Goal: Task Accomplishment & Management: Manage account settings

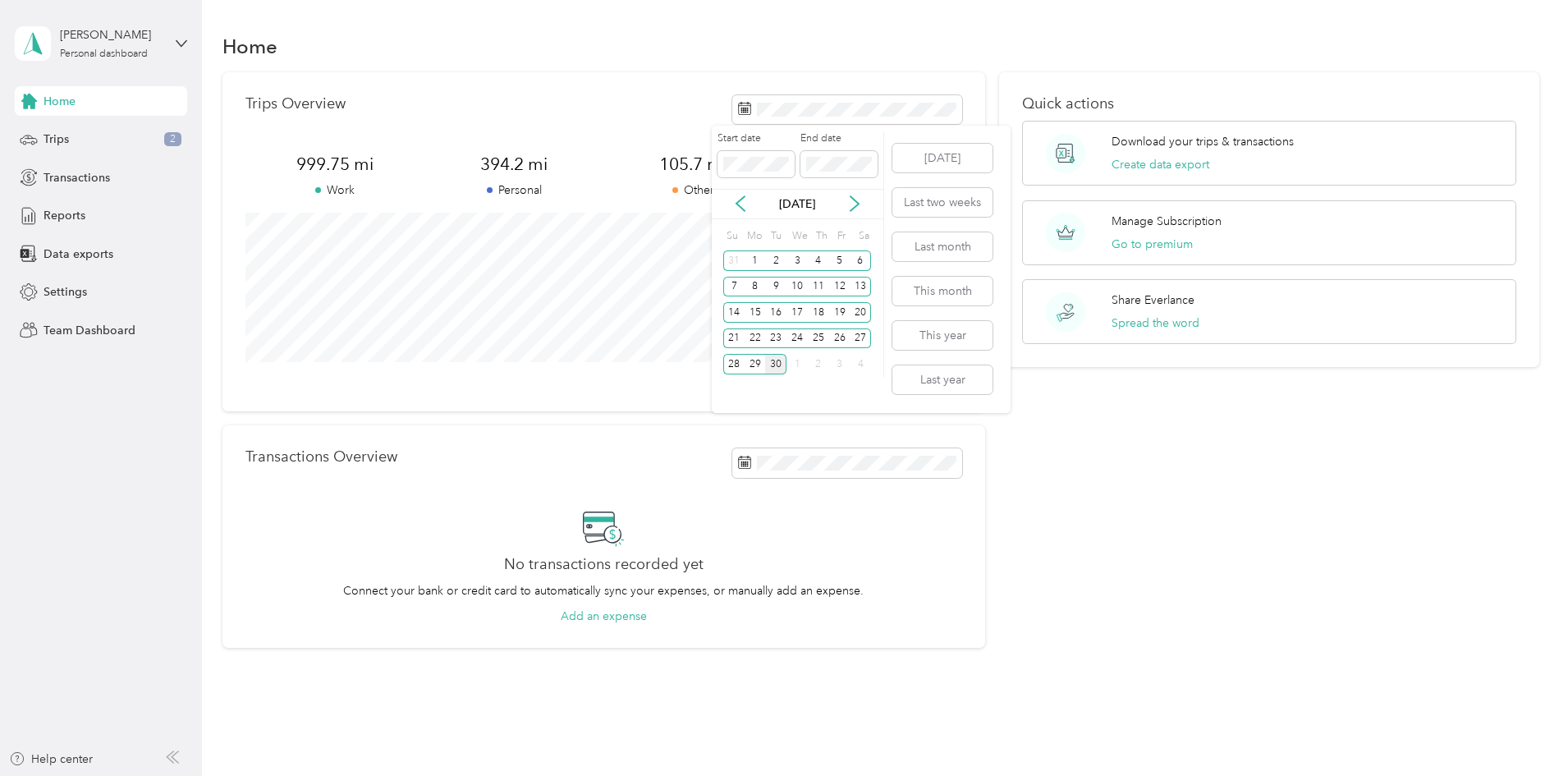
click at [778, 360] on div "30" at bounding box center [776, 363] width 21 height 20
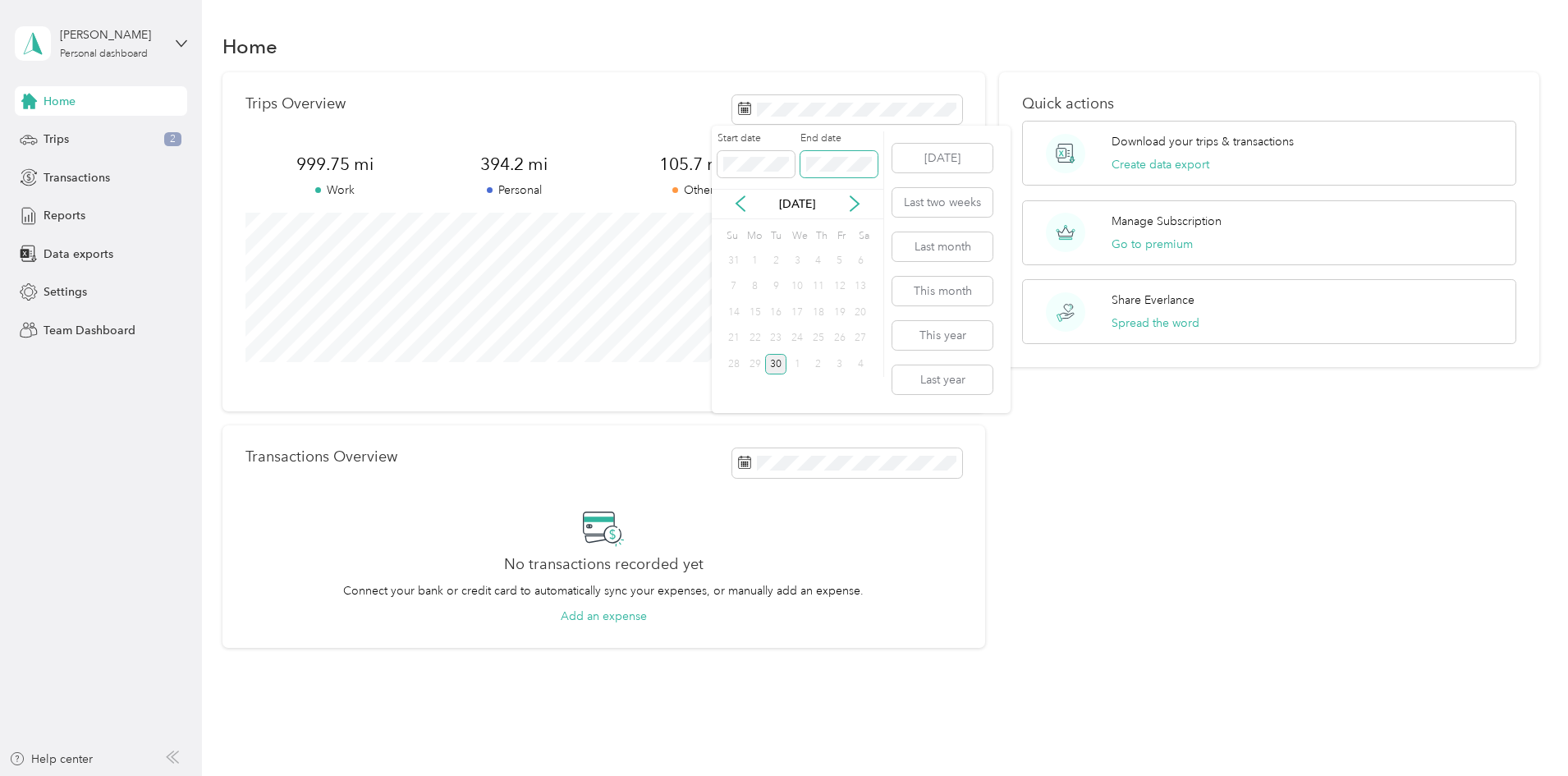
click at [835, 155] on span at bounding box center [839, 164] width 77 height 26
click at [770, 362] on div "30" at bounding box center [776, 363] width 21 height 20
click at [56, 138] on span "Trips" at bounding box center [56, 139] width 25 height 17
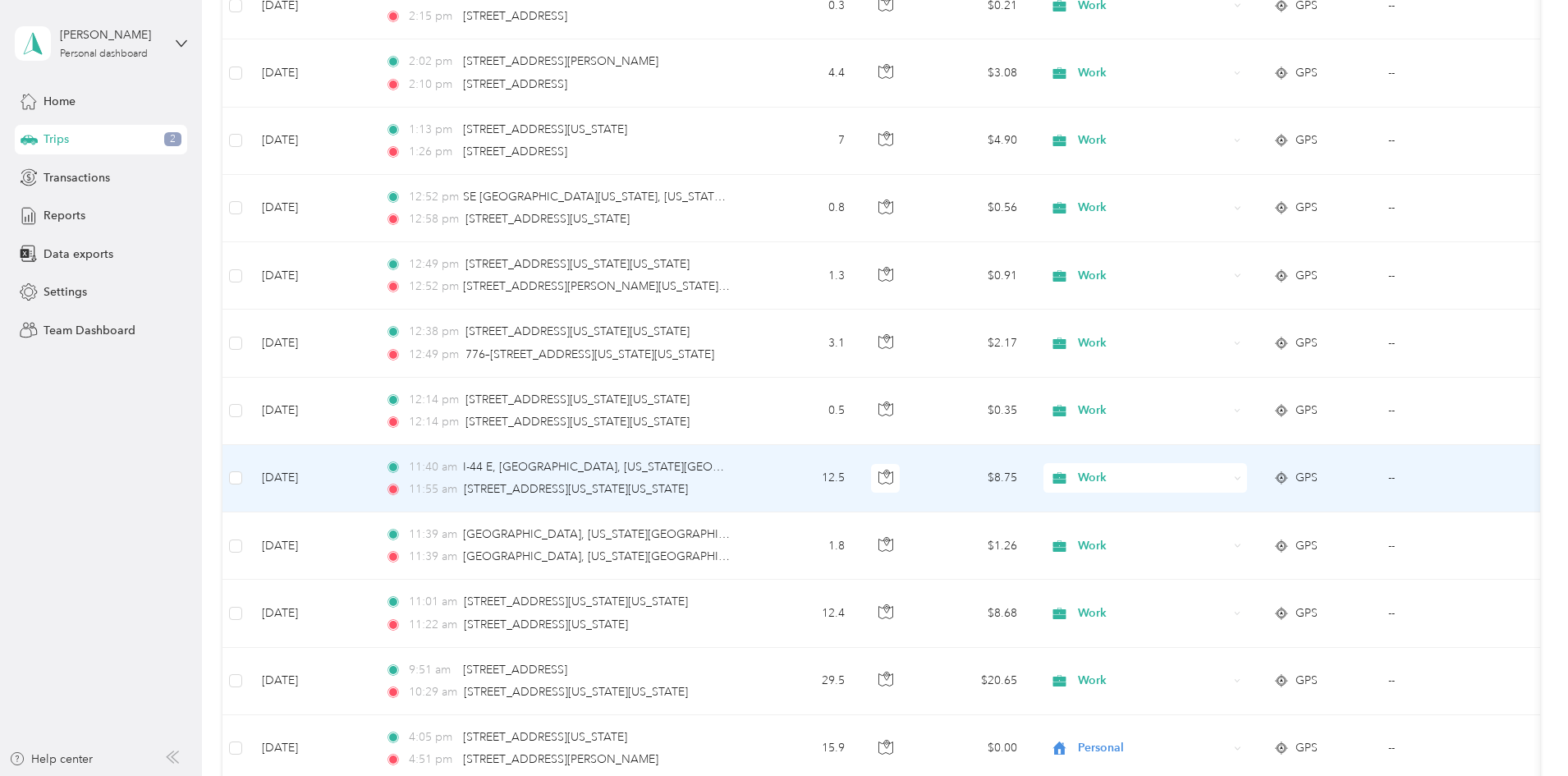
scroll to position [493, 0]
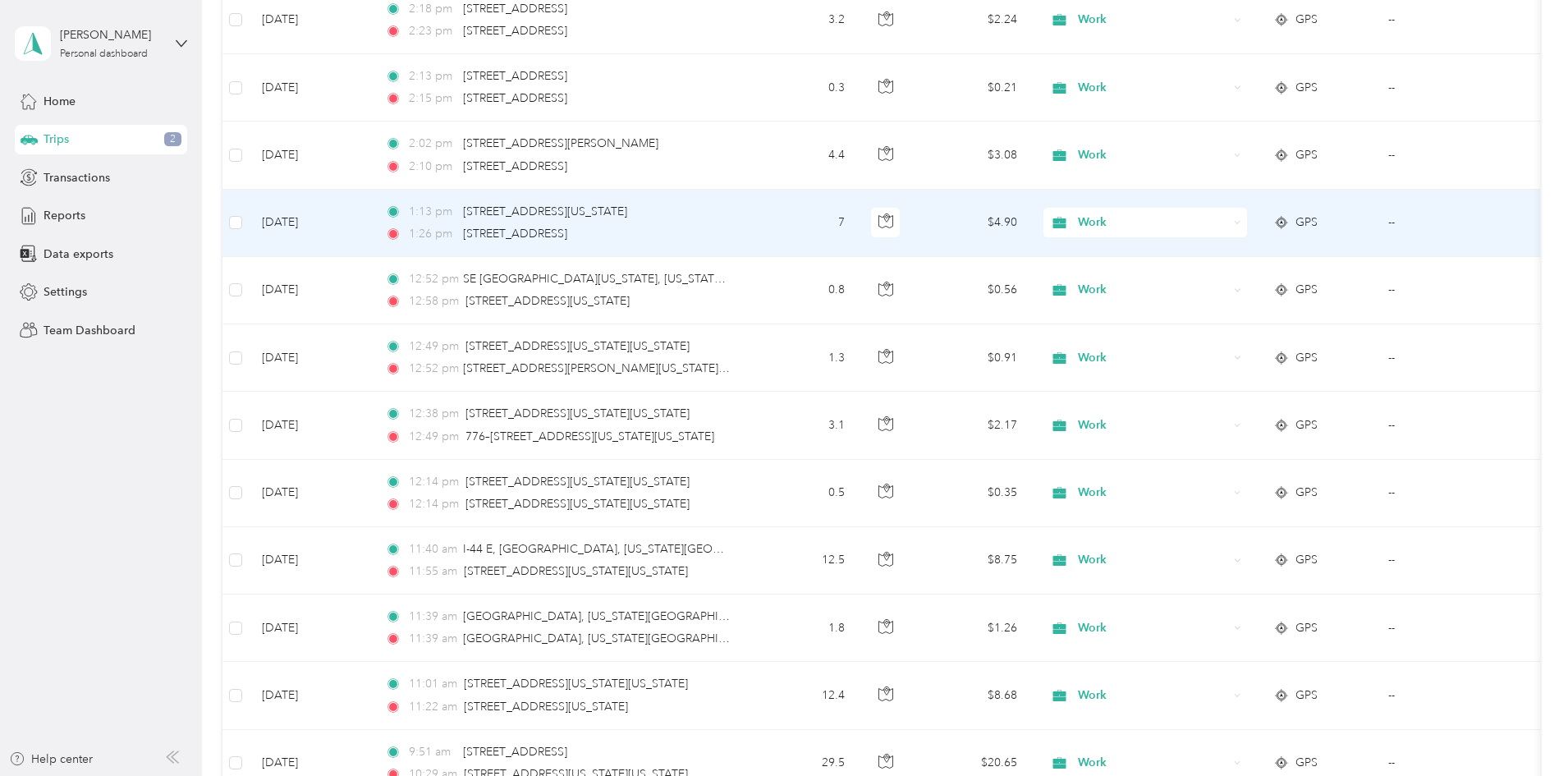
click at [1205, 223] on span "Work" at bounding box center [1153, 222] width 150 height 18
click at [1215, 282] on span "Personal" at bounding box center [1270, 282] width 152 height 17
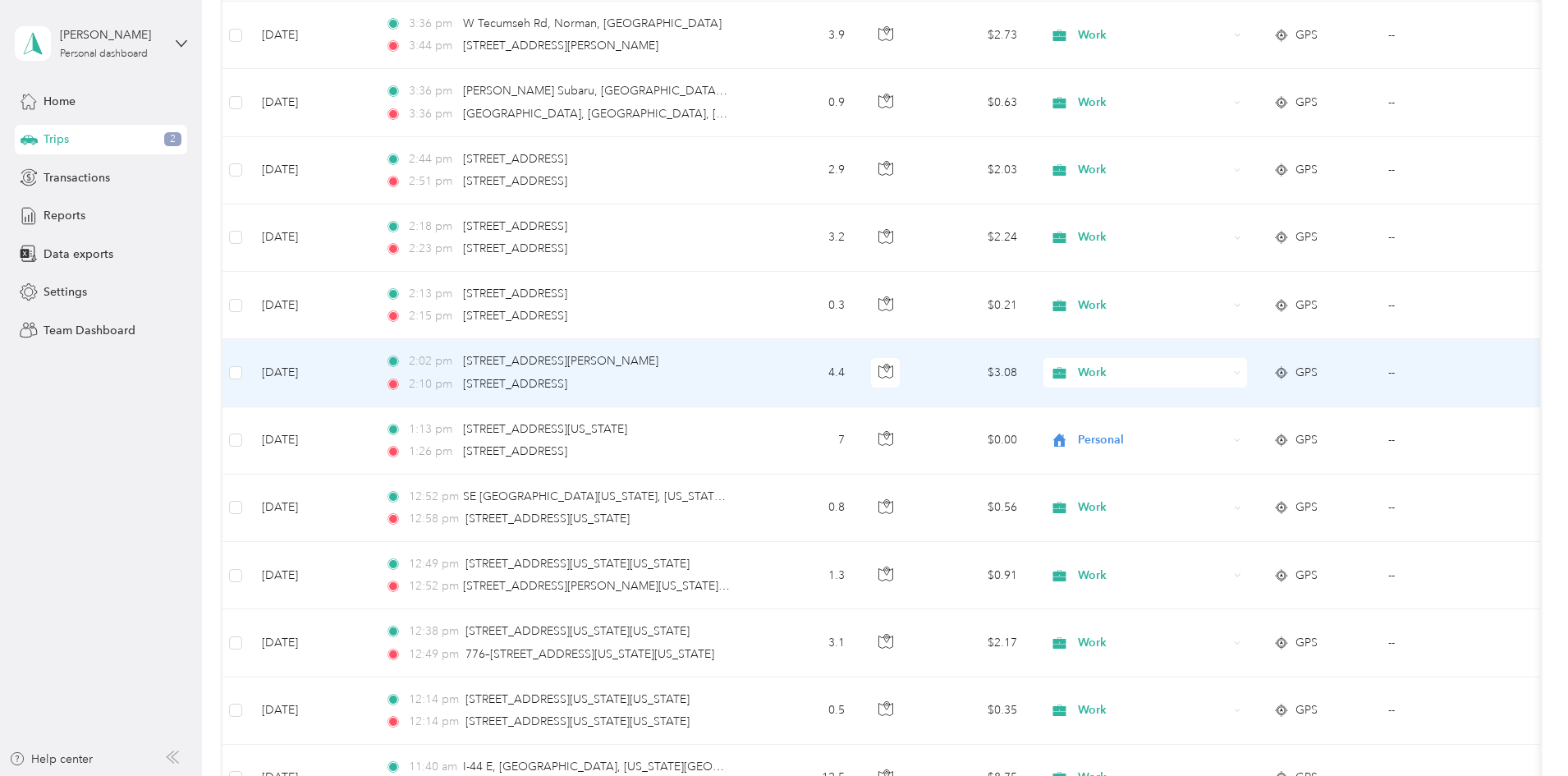
scroll to position [246, 0]
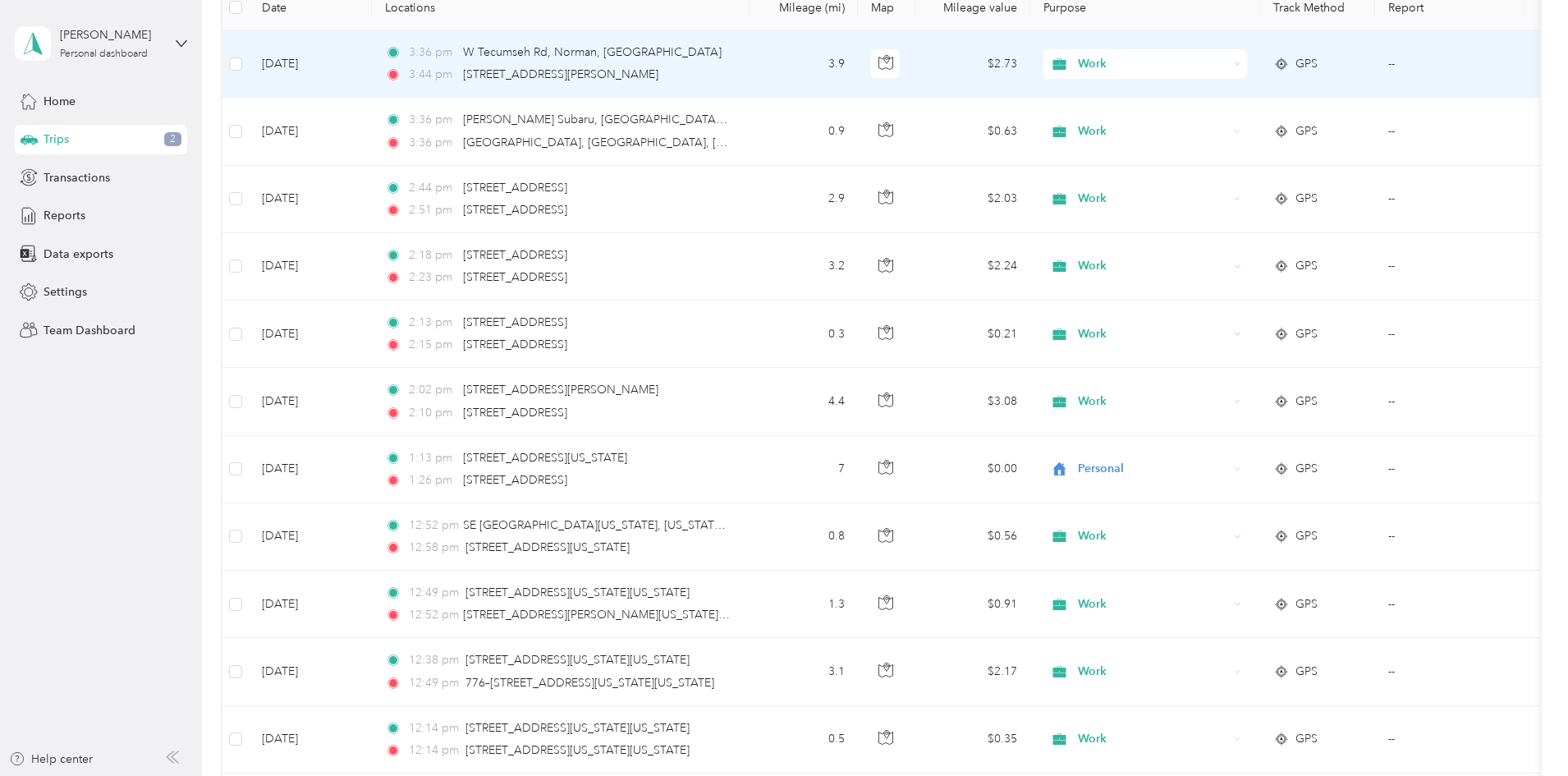
click at [1196, 67] on span "Work" at bounding box center [1153, 64] width 150 height 18
click at [1220, 126] on span "Personal" at bounding box center [1270, 123] width 152 height 17
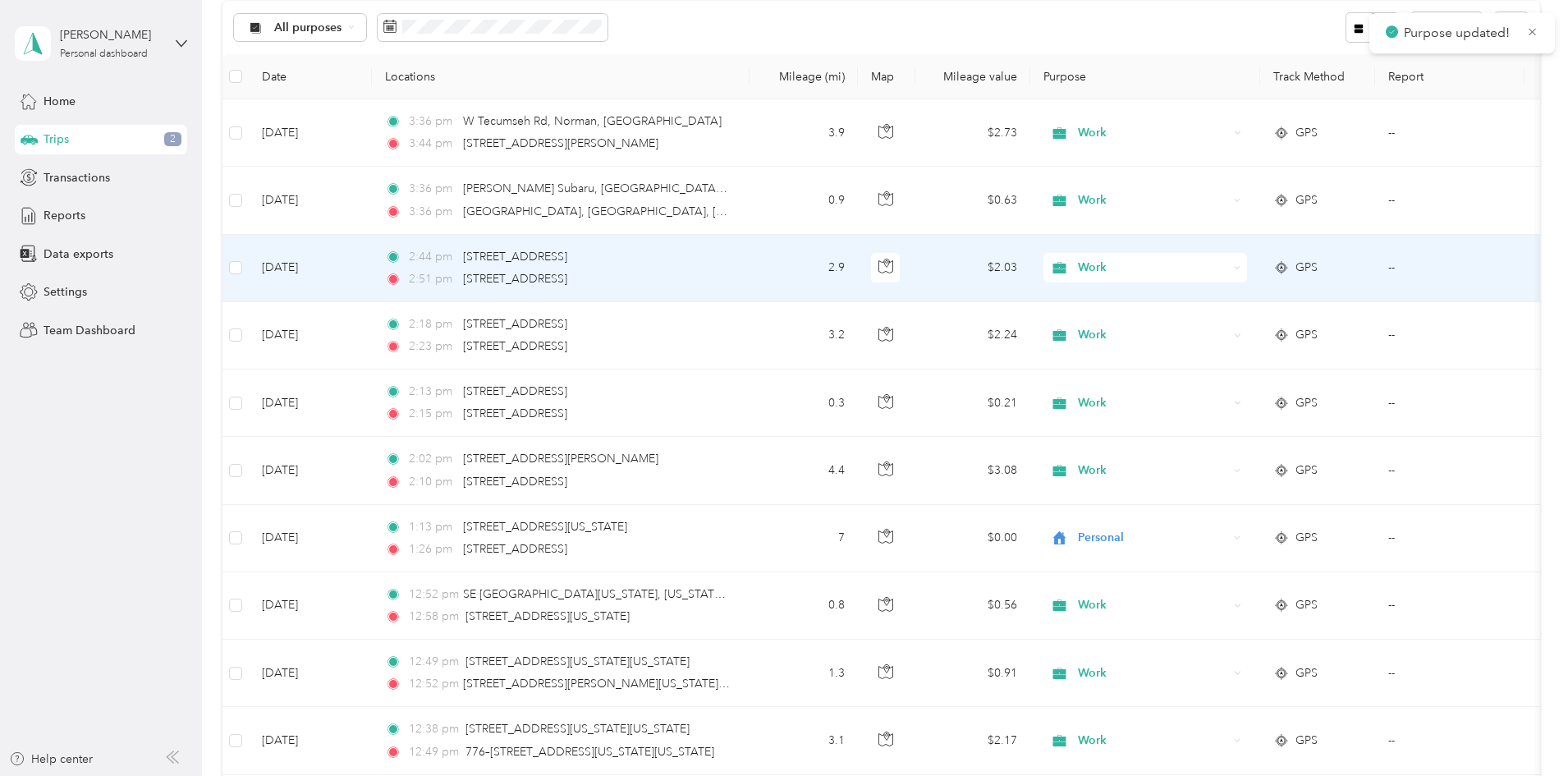
scroll to position [164, 0]
